Goal: Navigation & Orientation: Find specific page/section

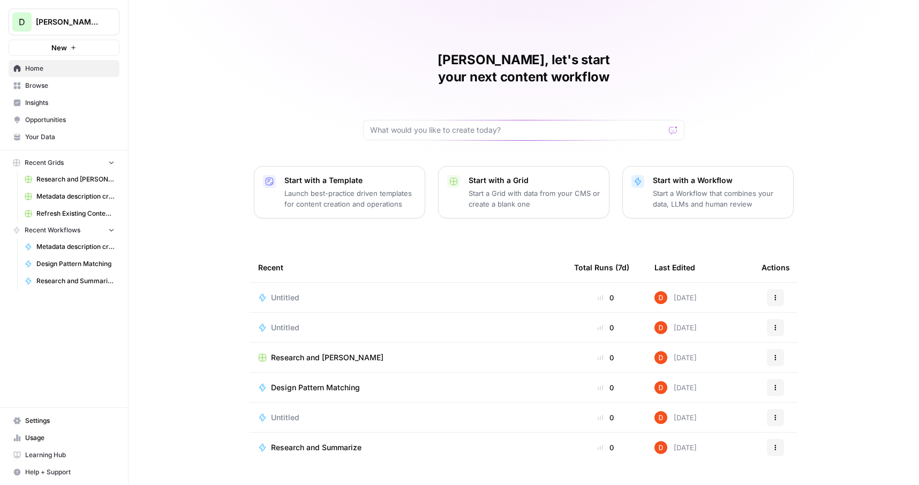
click at [56, 119] on span "Opportunities" at bounding box center [69, 120] width 89 height 10
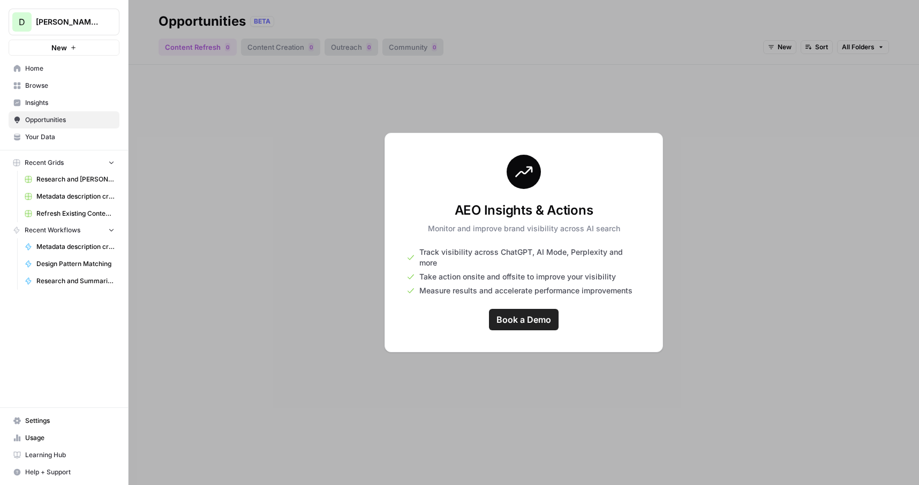
click at [78, 17] on span "[PERSON_NAME] test" at bounding box center [68, 22] width 65 height 11
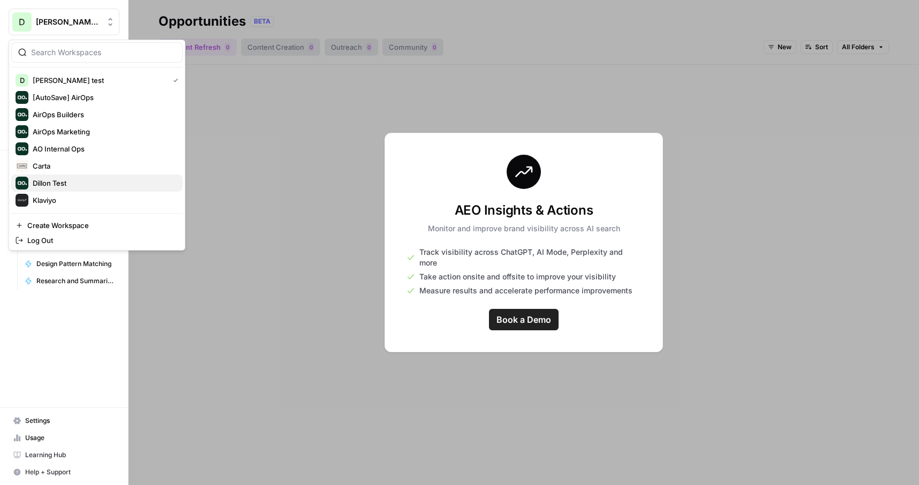
click at [69, 188] on span "Dillon Test" at bounding box center [103, 183] width 141 height 11
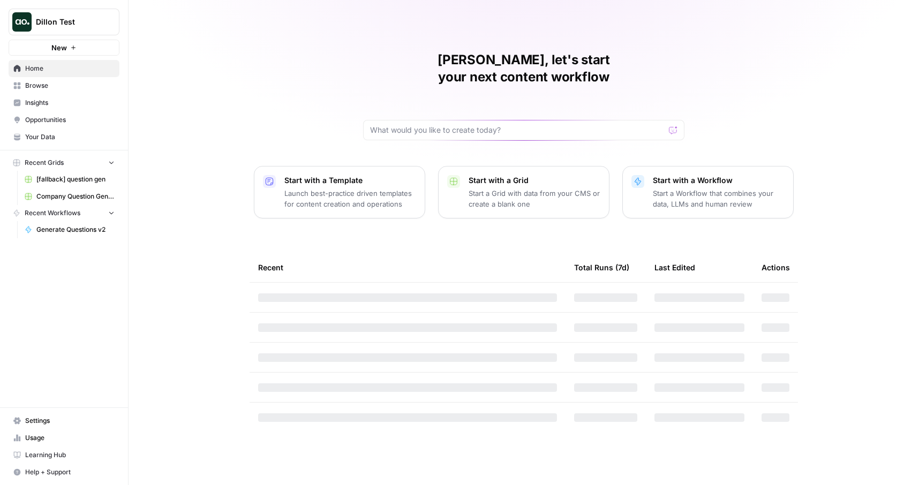
click at [73, 126] on link "Opportunities" at bounding box center [64, 119] width 111 height 17
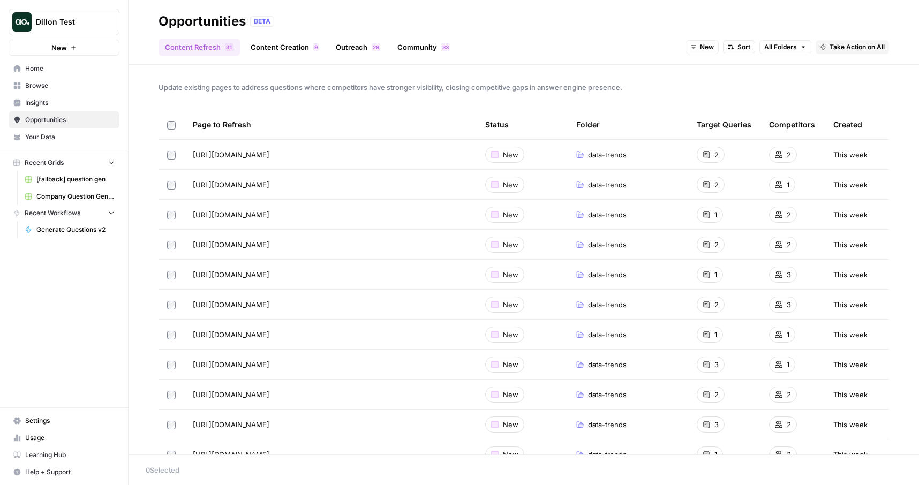
click at [285, 48] on link "Content Creation 9" at bounding box center [284, 47] width 81 height 17
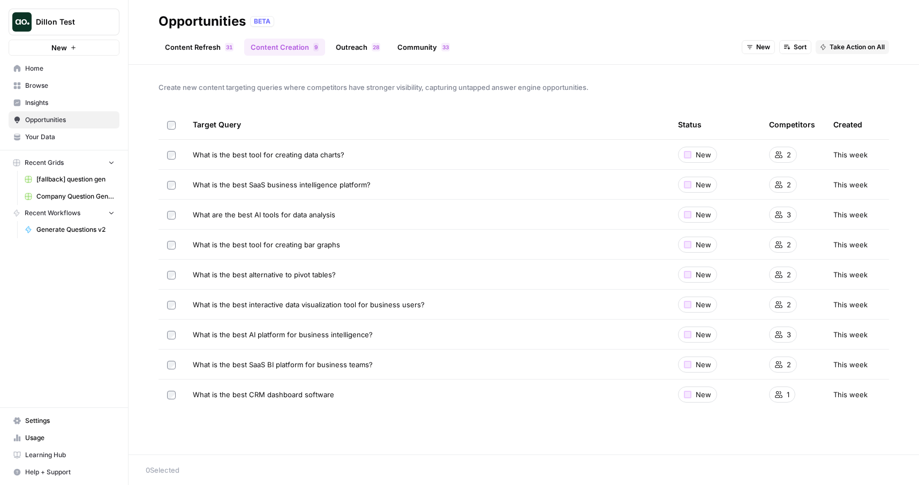
click at [365, 52] on link "Outreach 8 2" at bounding box center [357, 47] width 57 height 17
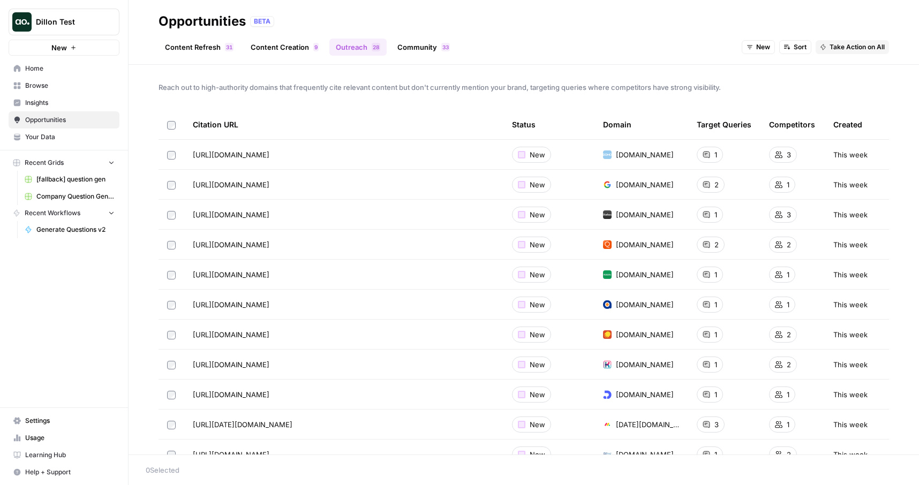
click at [417, 50] on link "Community 3 3" at bounding box center [423, 47] width 65 height 17
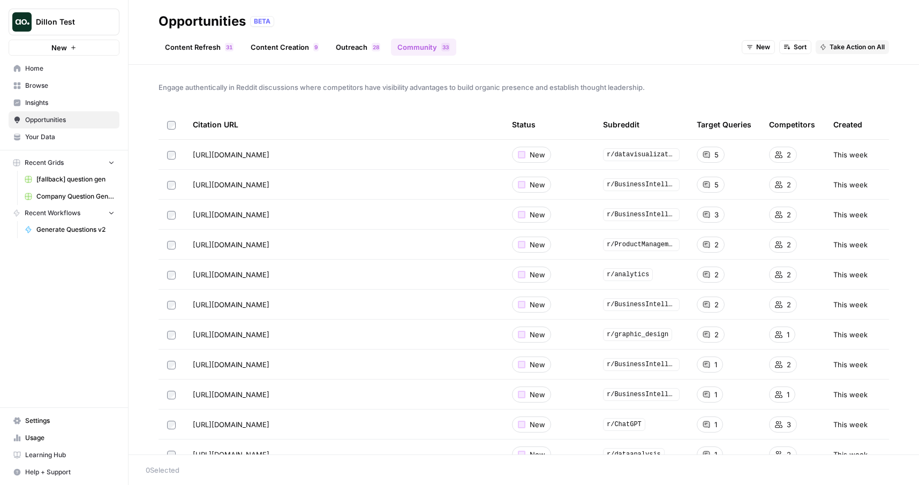
click at [189, 44] on link "Content Refresh 1 3" at bounding box center [199, 47] width 81 height 17
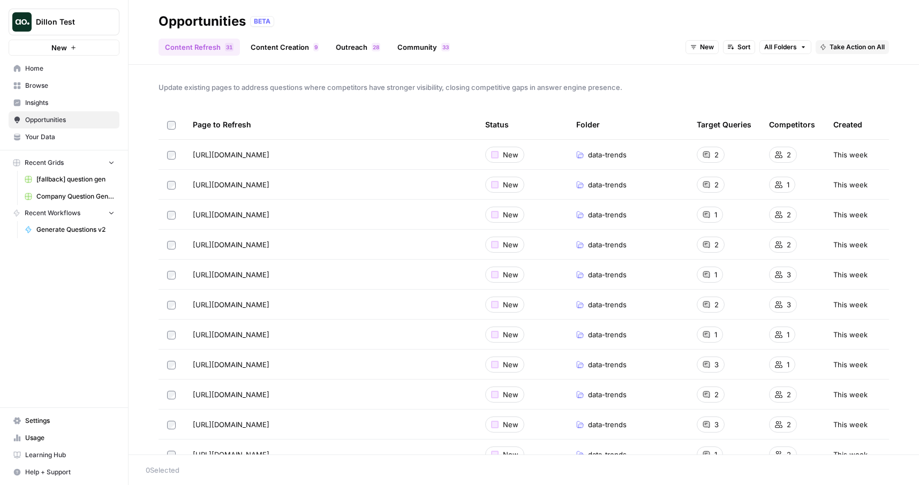
click at [54, 100] on span "Insights" at bounding box center [69, 103] width 89 height 10
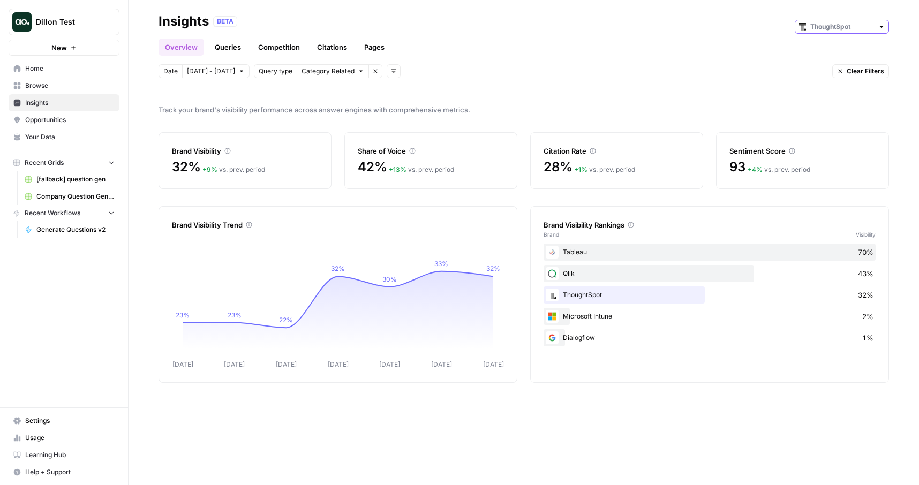
click at [854, 29] on input "text" at bounding box center [841, 26] width 63 height 11
type input "ThoughtSpot"
click at [747, 45] on div "Overview Queries Competition Citations Pages" at bounding box center [524, 43] width 730 height 26
click at [375, 48] on link "Pages" at bounding box center [374, 47] width 33 height 17
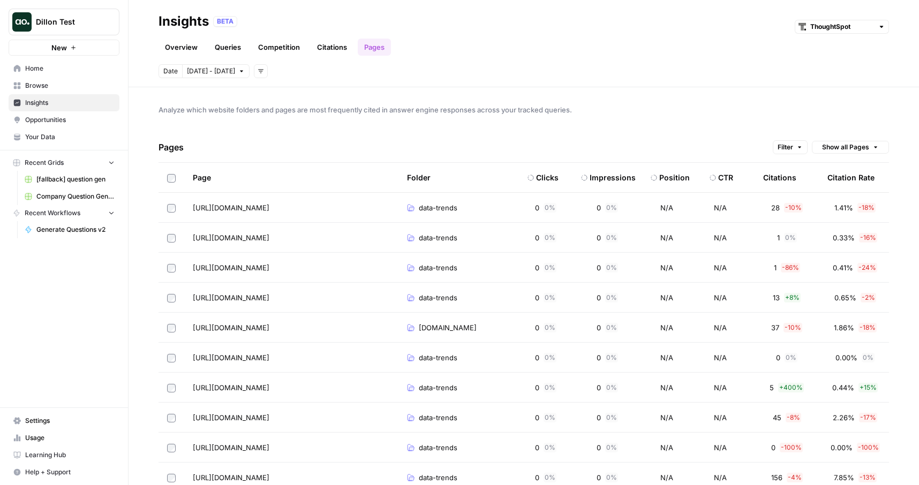
click at [70, 116] on span "Opportunities" at bounding box center [69, 120] width 89 height 10
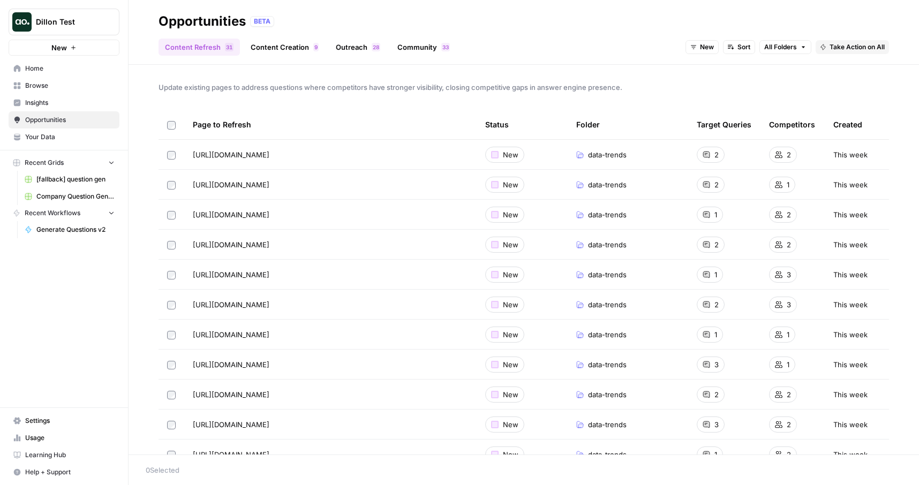
click at [290, 46] on link "Content Creation 9" at bounding box center [284, 47] width 81 height 17
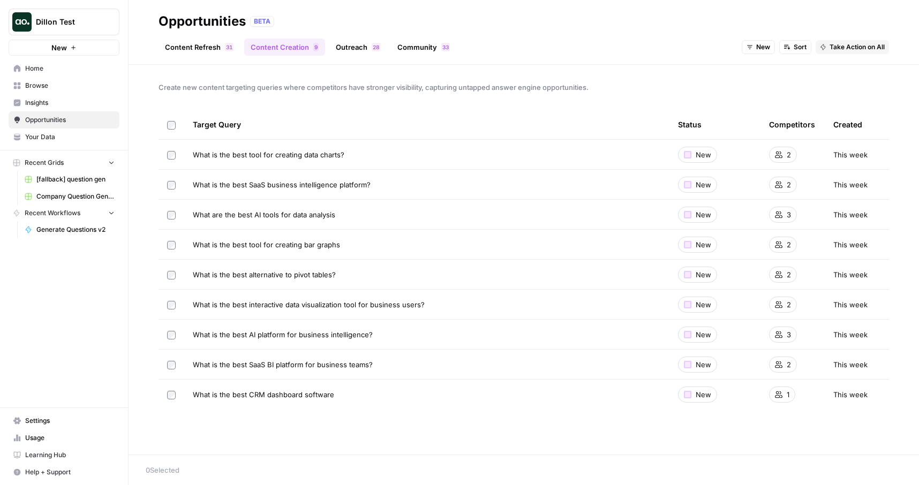
click at [217, 46] on link "Content Refresh 1 3" at bounding box center [199, 47] width 81 height 17
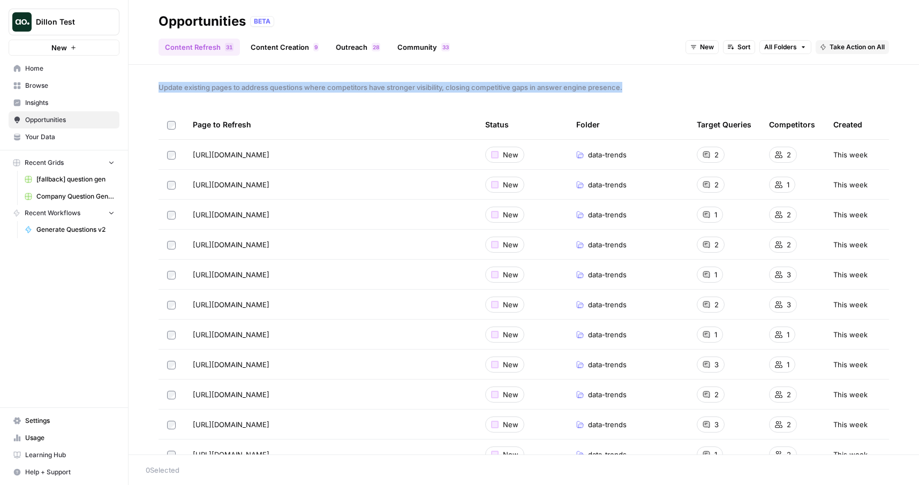
drag, startPoint x: 635, startPoint y: 88, endPoint x: 179, endPoint y: 79, distance: 455.8
click at [179, 79] on div "Update existing pages to address questions where competitors have stronger visi…" at bounding box center [524, 260] width 790 height 390
copy span "Update existing pages to address questions where competitors have stronger visi…"
click at [773, 46] on span "All Folders" at bounding box center [780, 47] width 33 height 10
click at [742, 73] on div "Update existing pages to address questions where competitors have stronger visi…" at bounding box center [524, 260] width 790 height 390
